Goal: Task Accomplishment & Management: Manage account settings

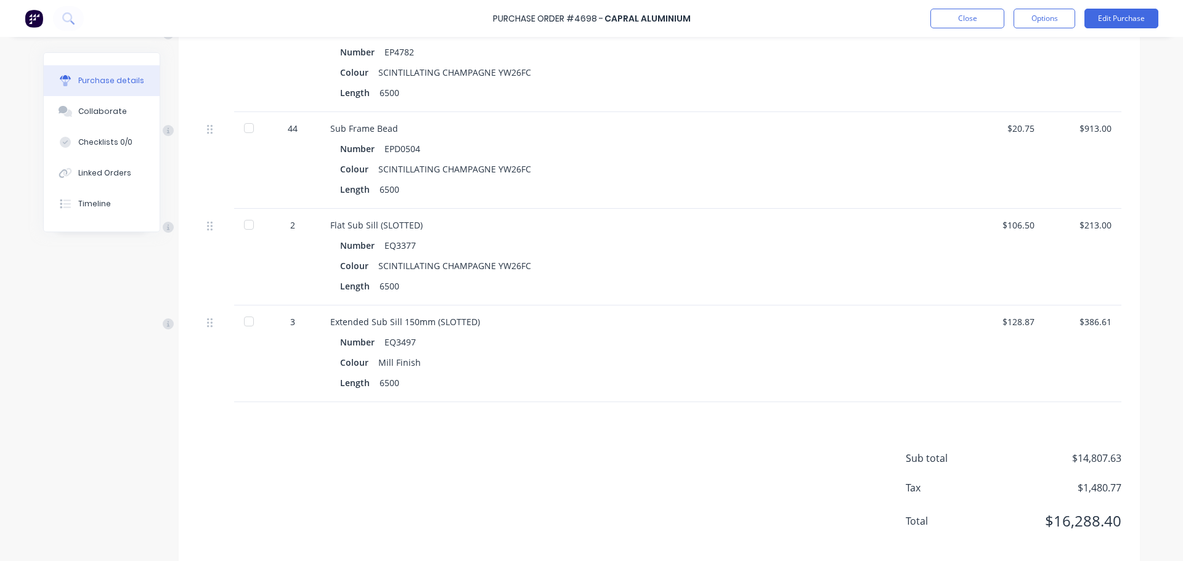
scroll to position [1276, 0]
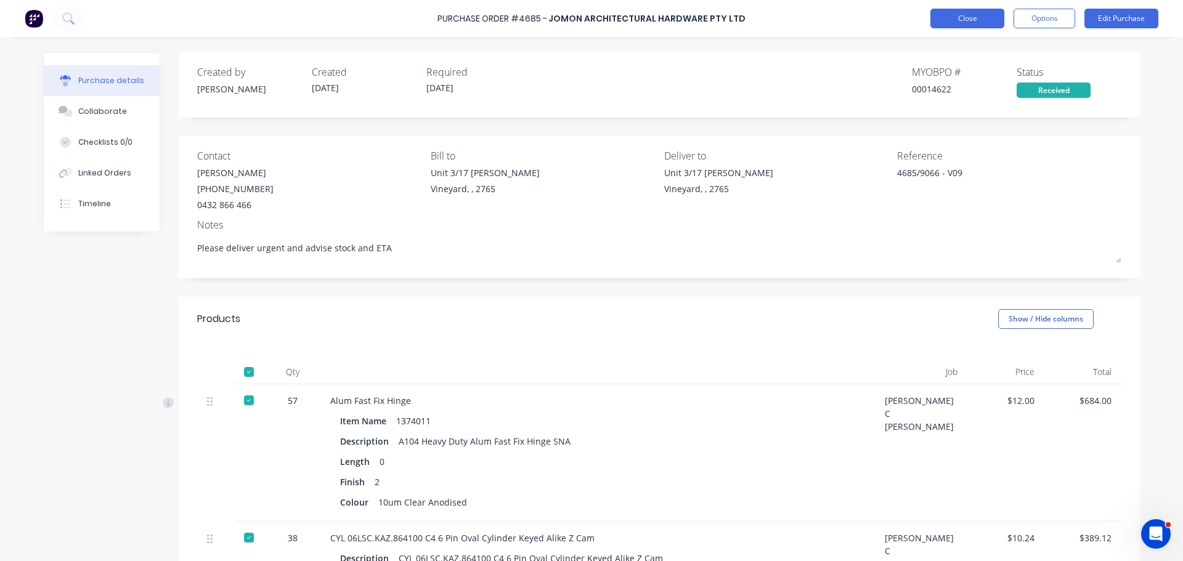
click at [972, 23] on button "Close" at bounding box center [967, 19] width 74 height 20
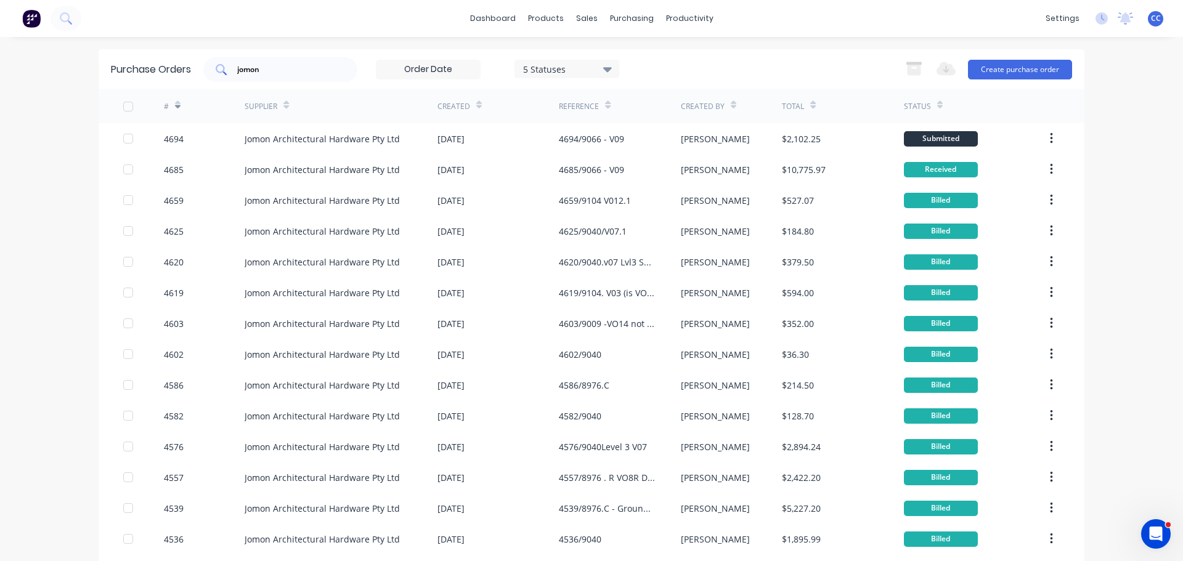
click at [285, 65] on input "jomon" at bounding box center [287, 69] width 102 height 12
type input "j"
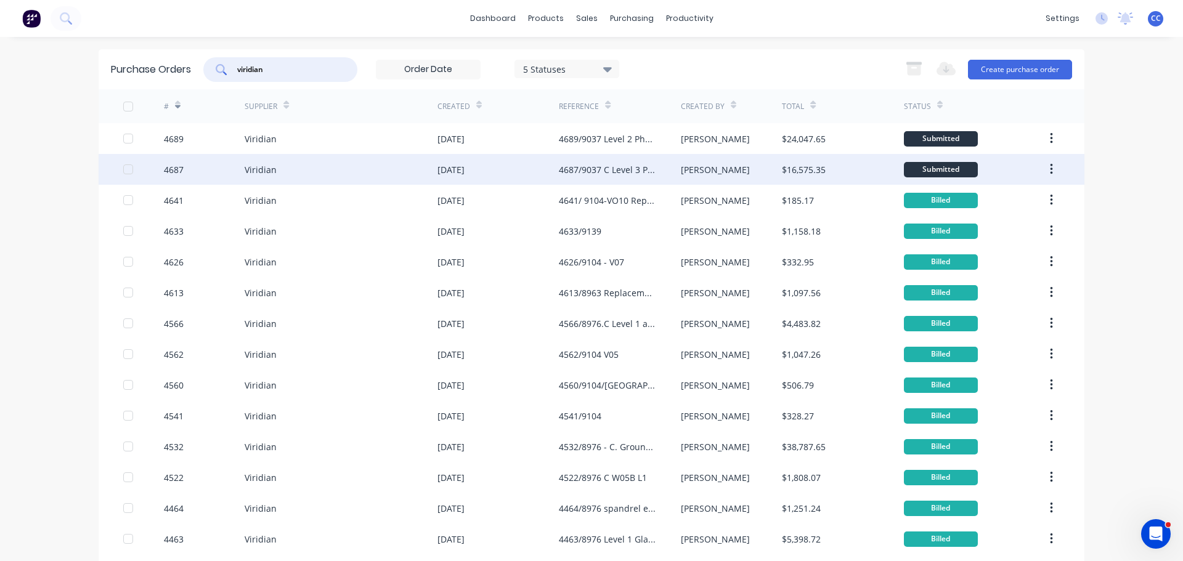
type input "viridian"
click at [259, 168] on div "Viridian" at bounding box center [261, 169] width 32 height 13
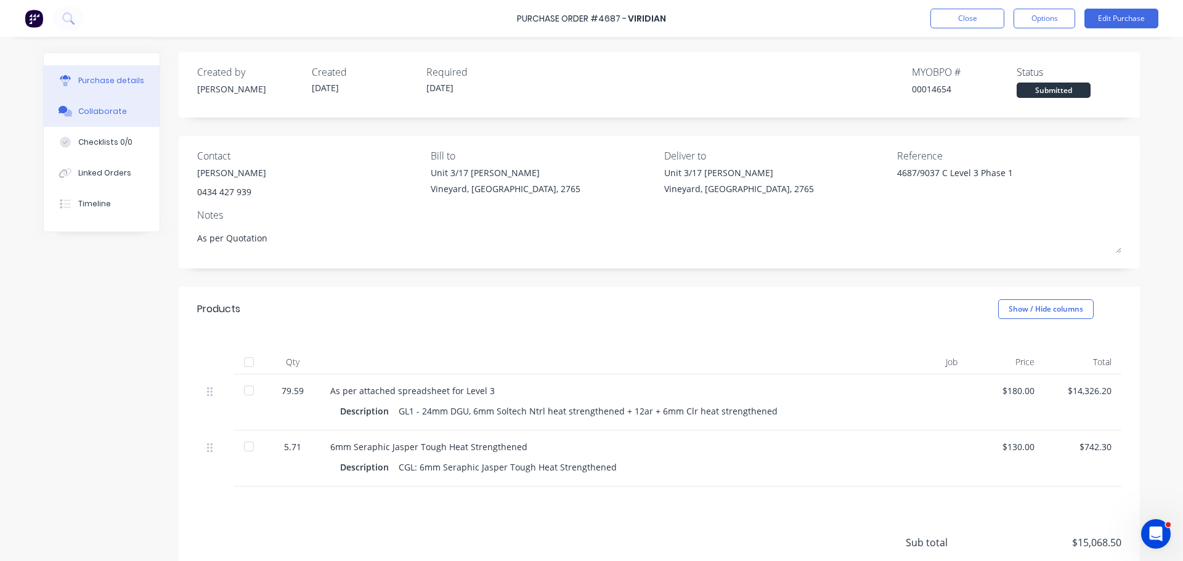
click at [109, 114] on div "Collaborate" at bounding box center [102, 111] width 49 height 11
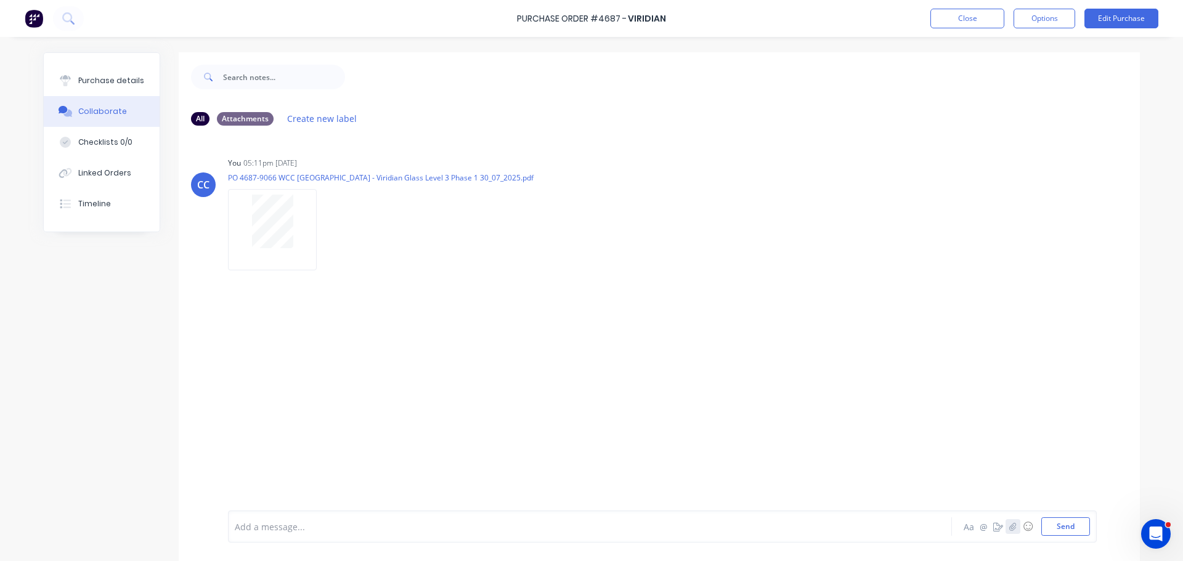
click at [1009, 524] on icon "button" at bounding box center [1012, 526] width 7 height 9
drag, startPoint x: 1052, startPoint y: 527, endPoint x: 1050, endPoint y: 519, distance: 7.6
click at [1051, 521] on button "Send" at bounding box center [1065, 526] width 49 height 18
click at [102, 71] on button "Purchase details" at bounding box center [102, 80] width 116 height 31
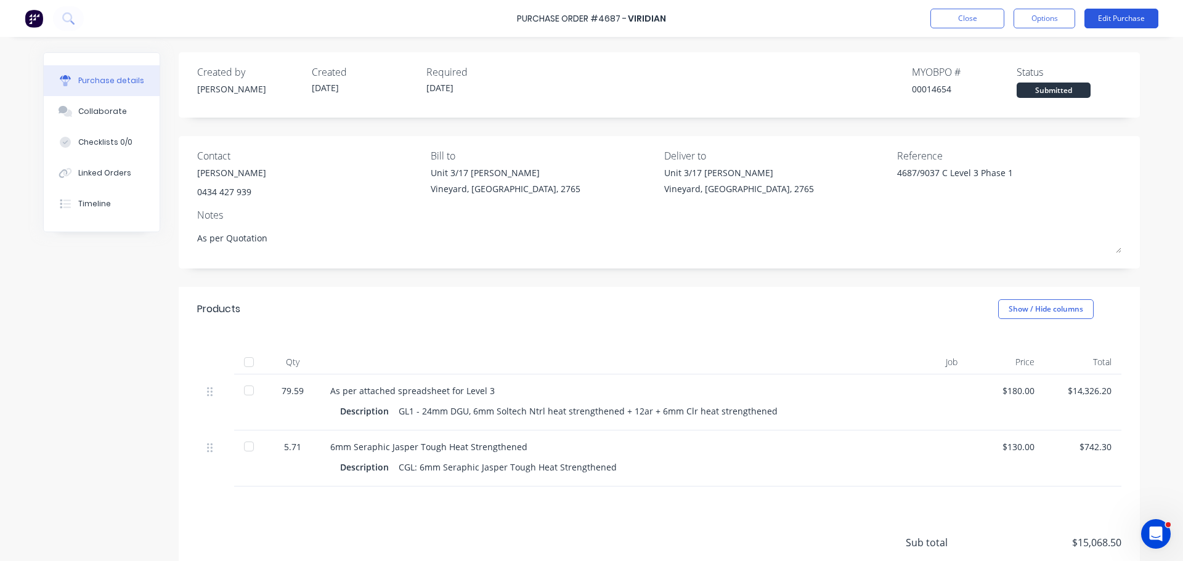
click at [1111, 17] on button "Edit Purchase" at bounding box center [1121, 19] width 74 height 20
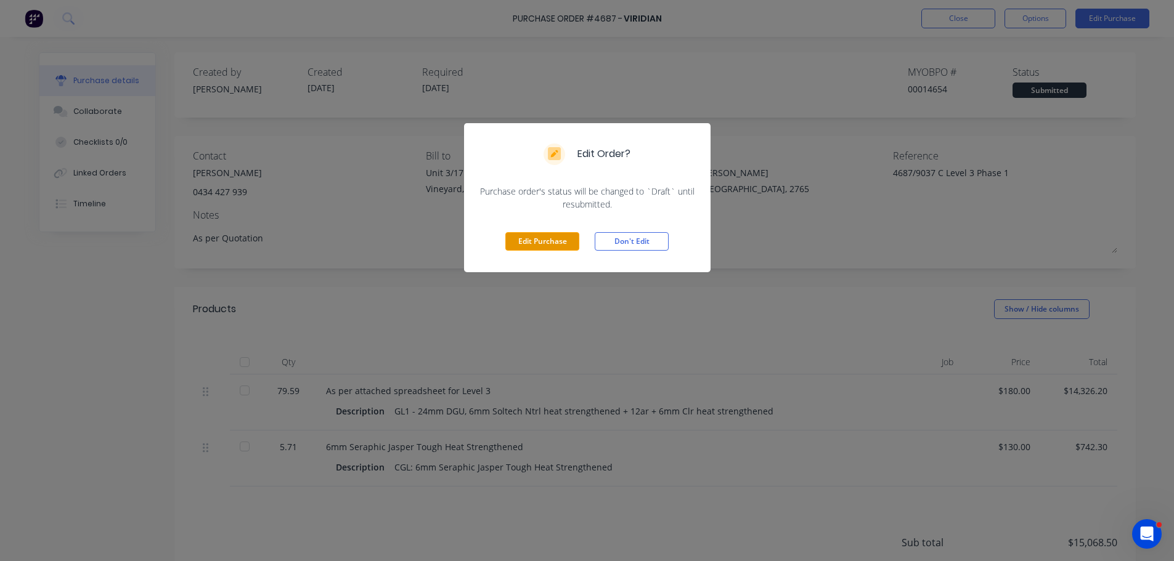
click at [529, 242] on button "Edit Purchase" at bounding box center [542, 241] width 74 height 18
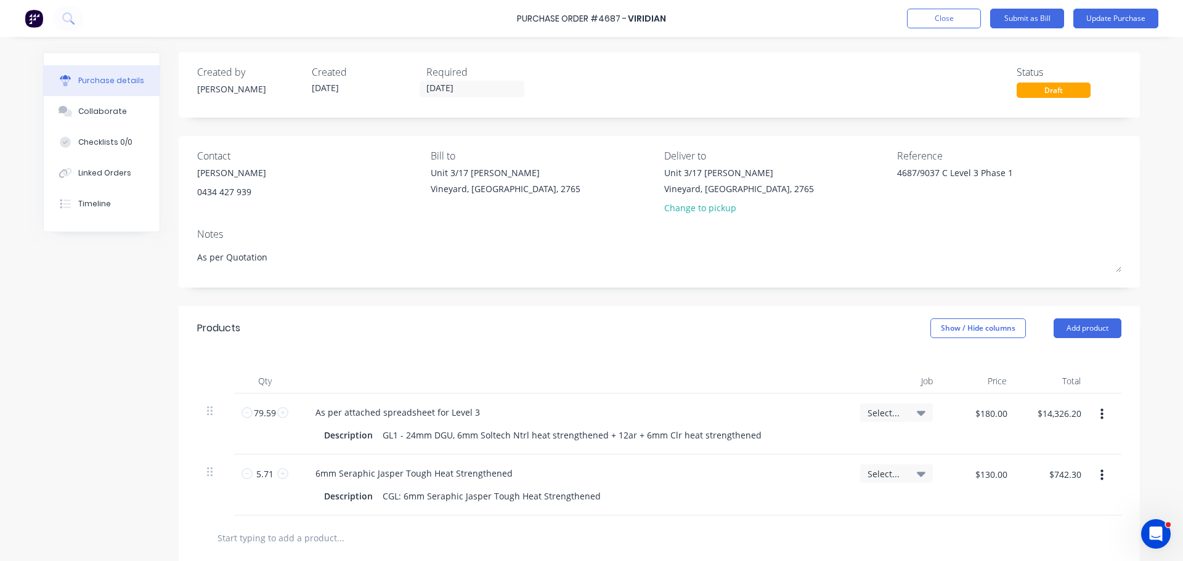
type textarea "x"
